Goal: Task Accomplishment & Management: Manage account settings

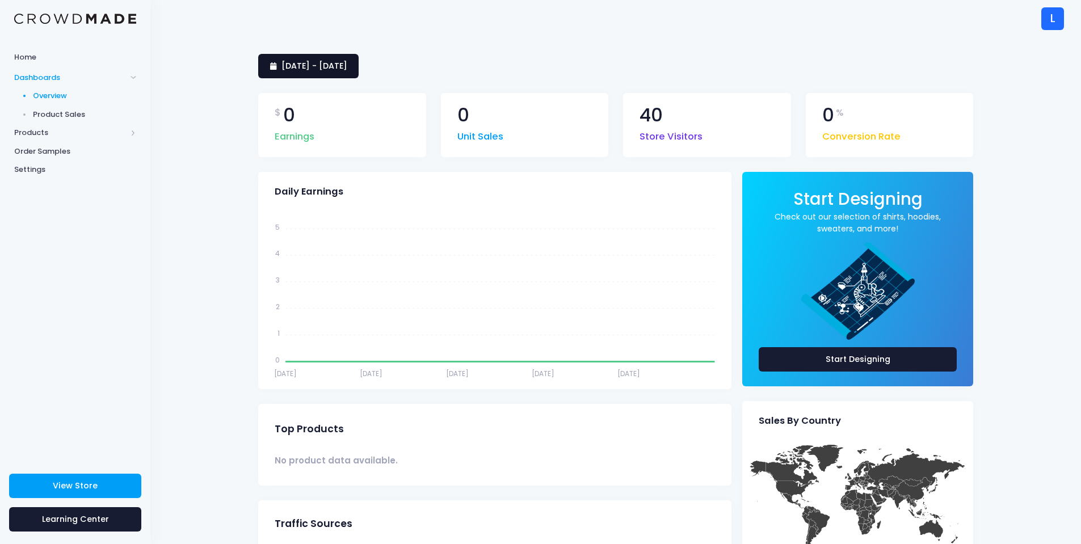
click at [347, 69] on span "[DATE] - [DATE]" at bounding box center [314, 65] width 66 height 11
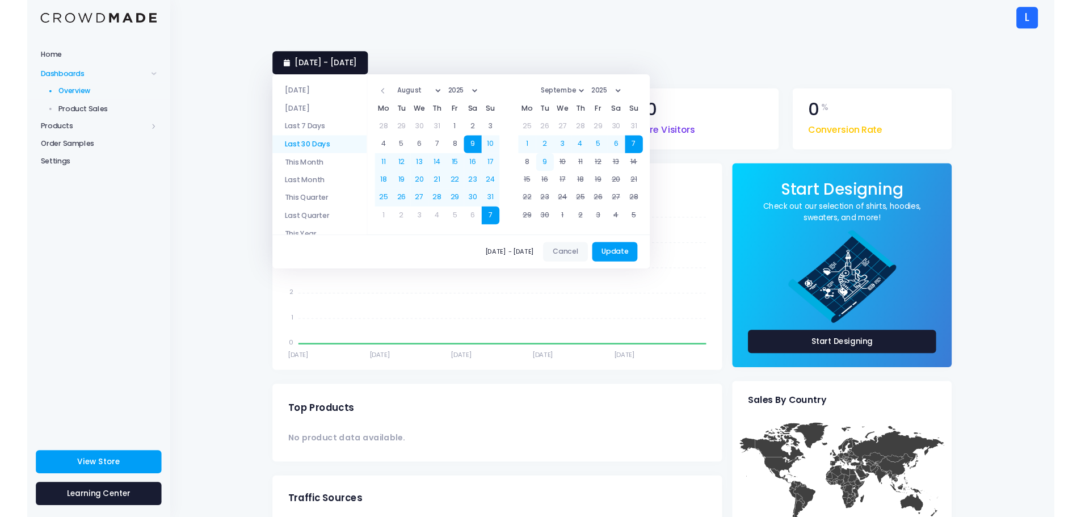
scroll to position [53, 0]
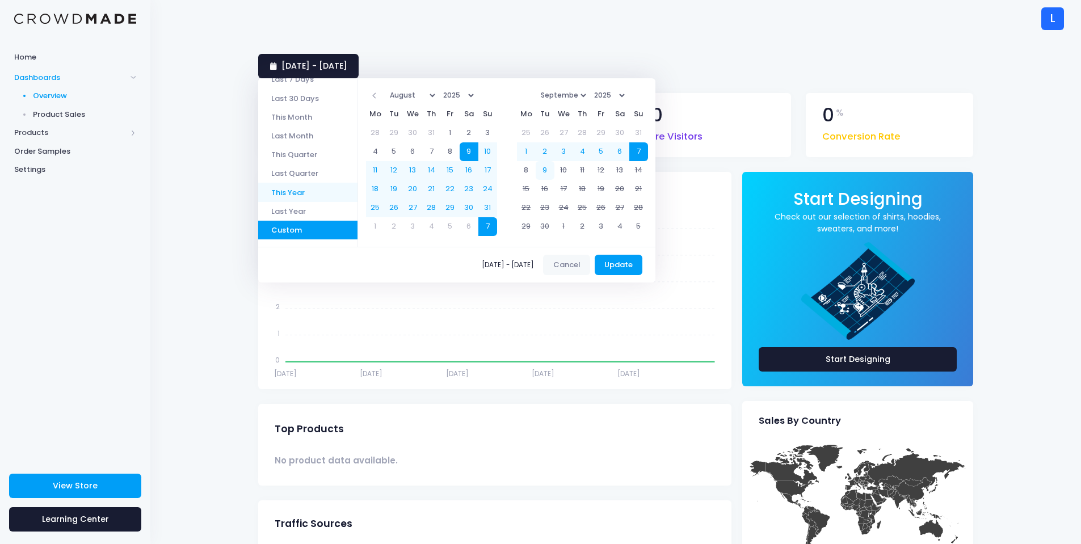
click at [306, 192] on li "This Year" at bounding box center [307, 192] width 99 height 19
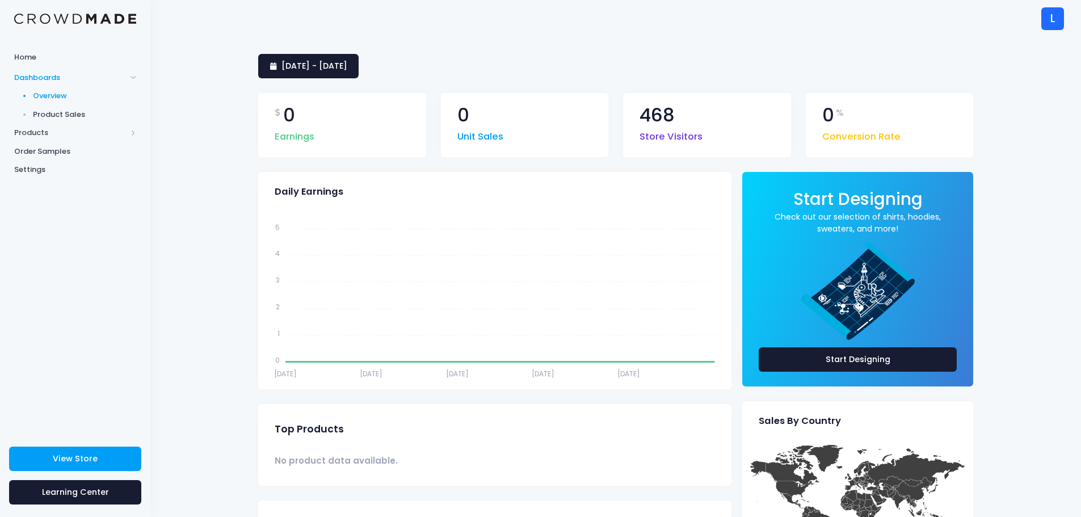
click at [54, 116] on span "Product Sales" at bounding box center [85, 114] width 104 height 11
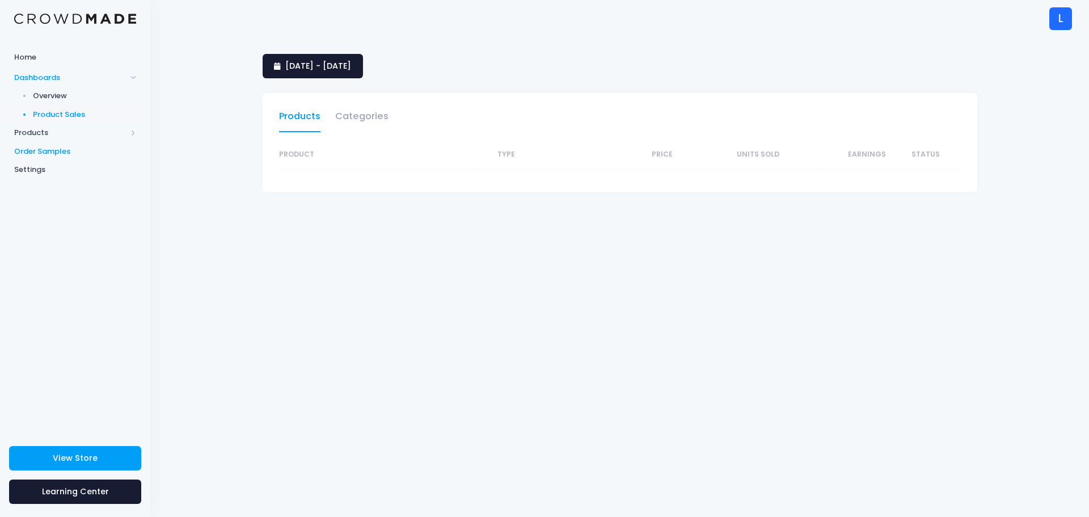
select select "25"
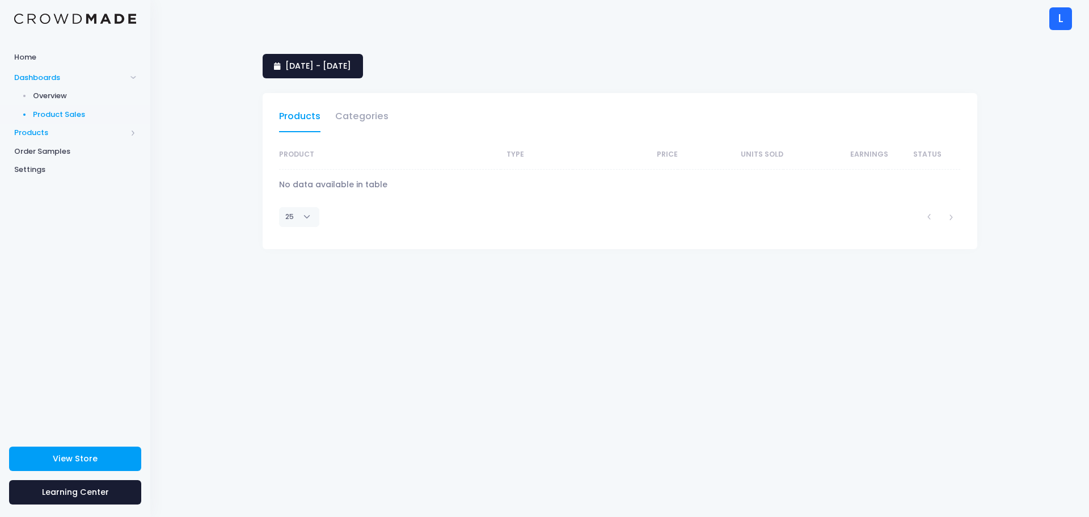
click at [45, 135] on span "Products" at bounding box center [70, 132] width 112 height 11
click at [53, 207] on span "Settings" at bounding box center [75, 206] width 122 height 11
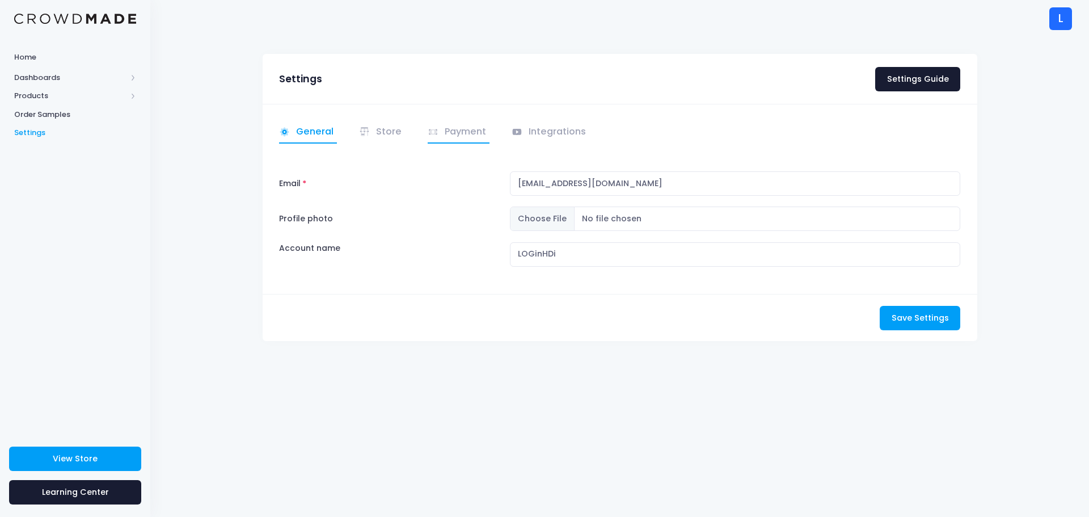
click at [473, 136] on link "Payment" at bounding box center [459, 132] width 62 height 22
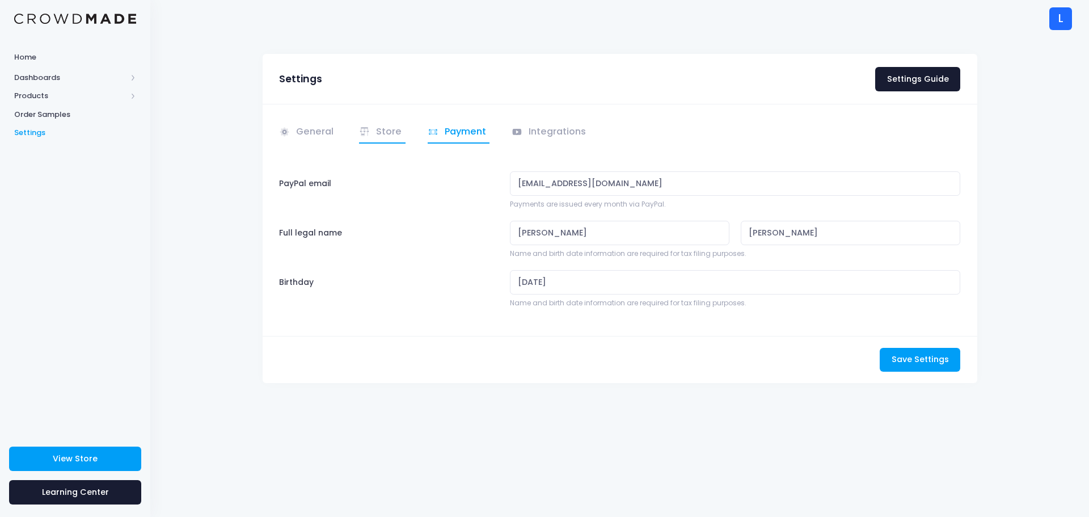
click at [374, 133] on link "Store" at bounding box center [382, 132] width 47 height 22
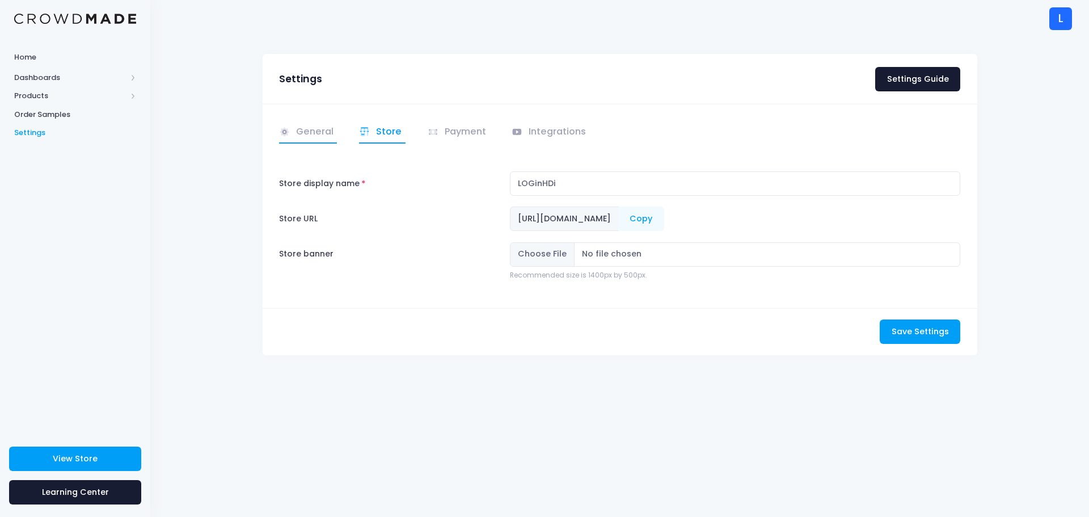
click at [314, 134] on link "General" at bounding box center [308, 132] width 58 height 22
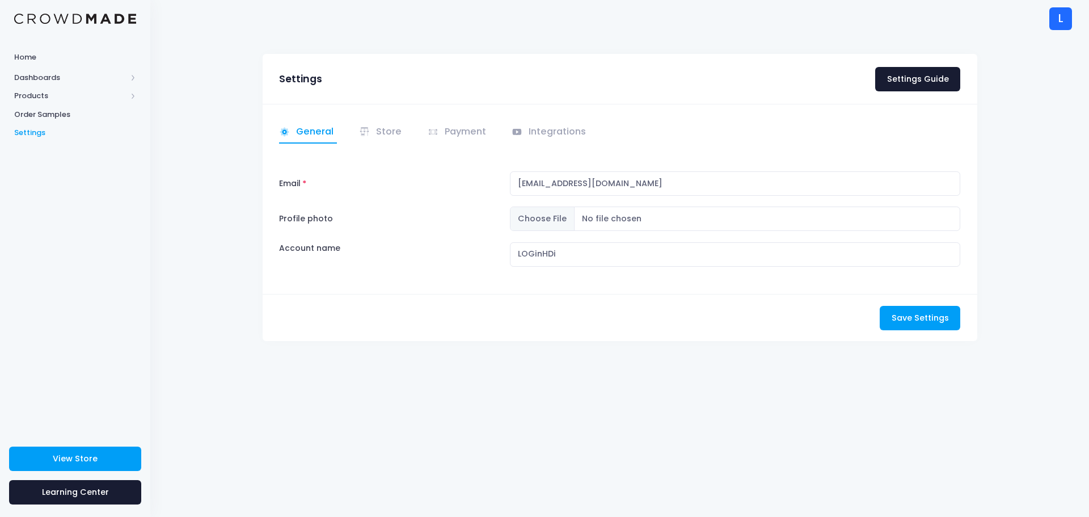
click at [1061, 18] on div "L" at bounding box center [1061, 18] width 23 height 23
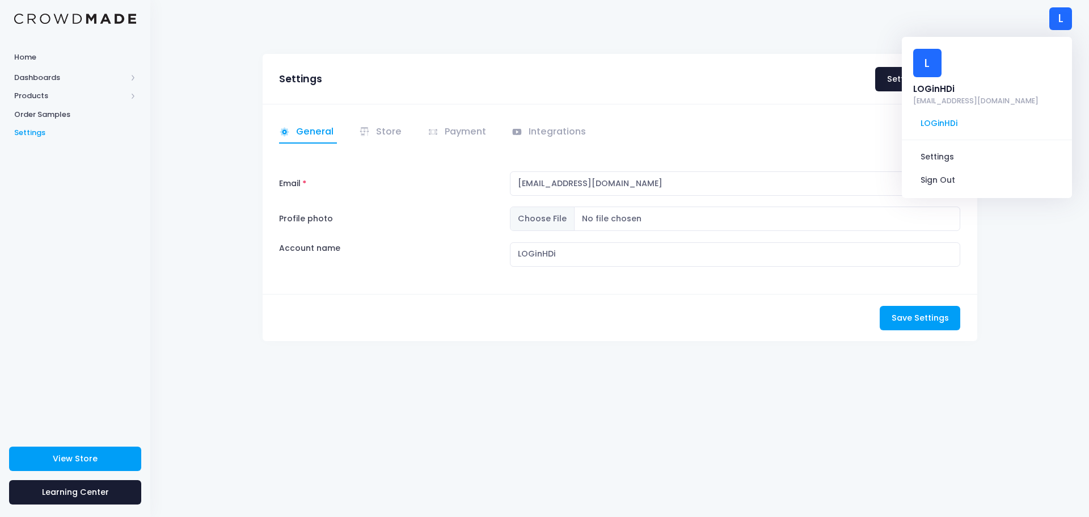
click at [197, 94] on div "Settings Settings Guide General Email" at bounding box center [619, 277] width 939 height 480
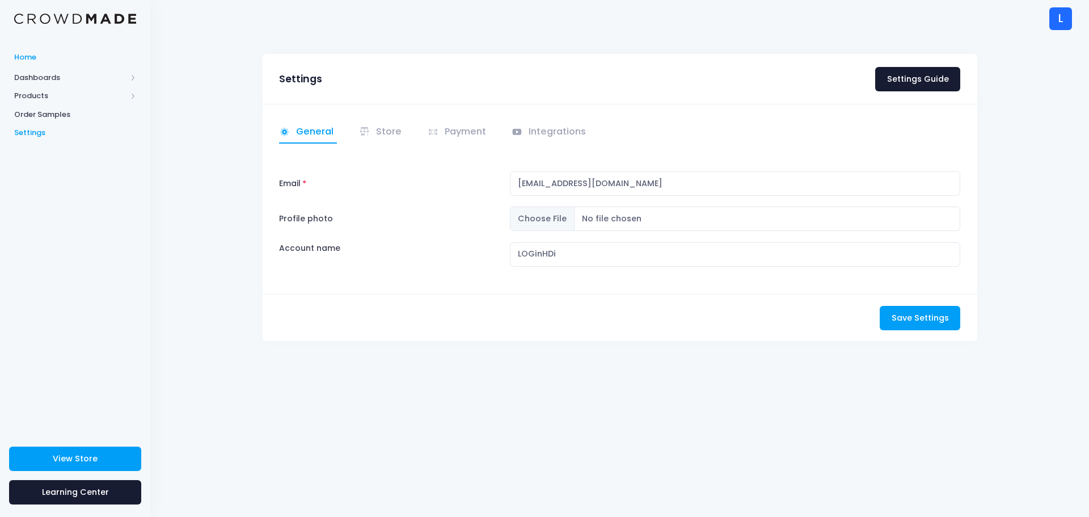
click at [29, 58] on span "Home" at bounding box center [75, 57] width 122 height 11
